Goal: Task Accomplishment & Management: Manage account settings

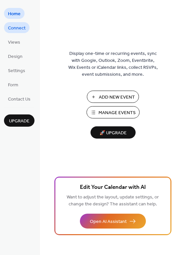
click at [18, 26] on span "Connect" at bounding box center [17, 28] width 18 height 7
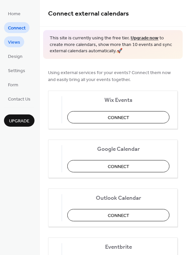
click at [13, 42] on span "Views" at bounding box center [14, 42] width 12 height 7
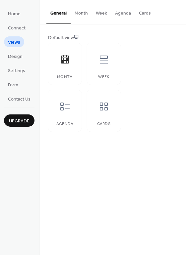
click at [81, 19] on button "Month" at bounding box center [81, 12] width 21 height 24
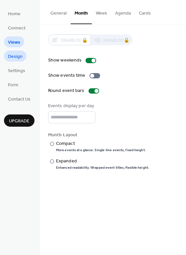
click at [16, 55] on span "Design" at bounding box center [15, 56] width 15 height 7
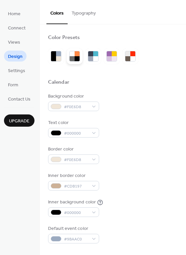
click at [77, 57] on div at bounding box center [77, 58] width 5 height 5
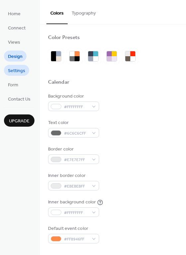
click at [15, 65] on link "Settings" at bounding box center [16, 70] width 25 height 11
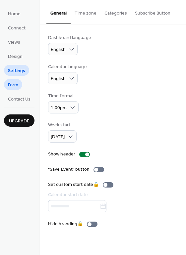
click at [13, 87] on span "Form" at bounding box center [13, 85] width 10 height 7
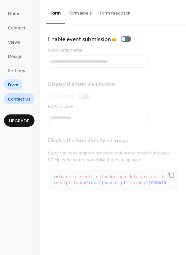
click at [24, 93] on link "Contact Us" at bounding box center [19, 98] width 30 height 11
